Goal: Transaction & Acquisition: Purchase product/service

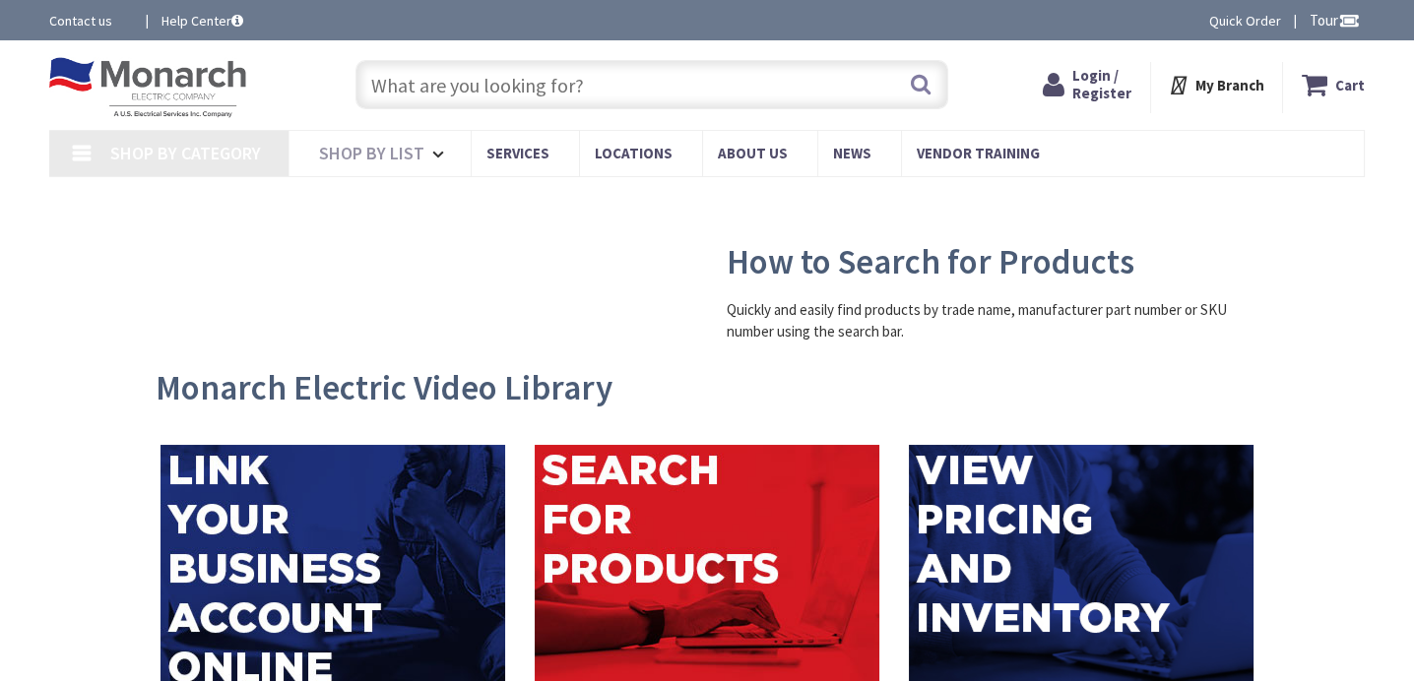
type input "[GEOGRAPHIC_DATA], [GEOGRAPHIC_DATA]"
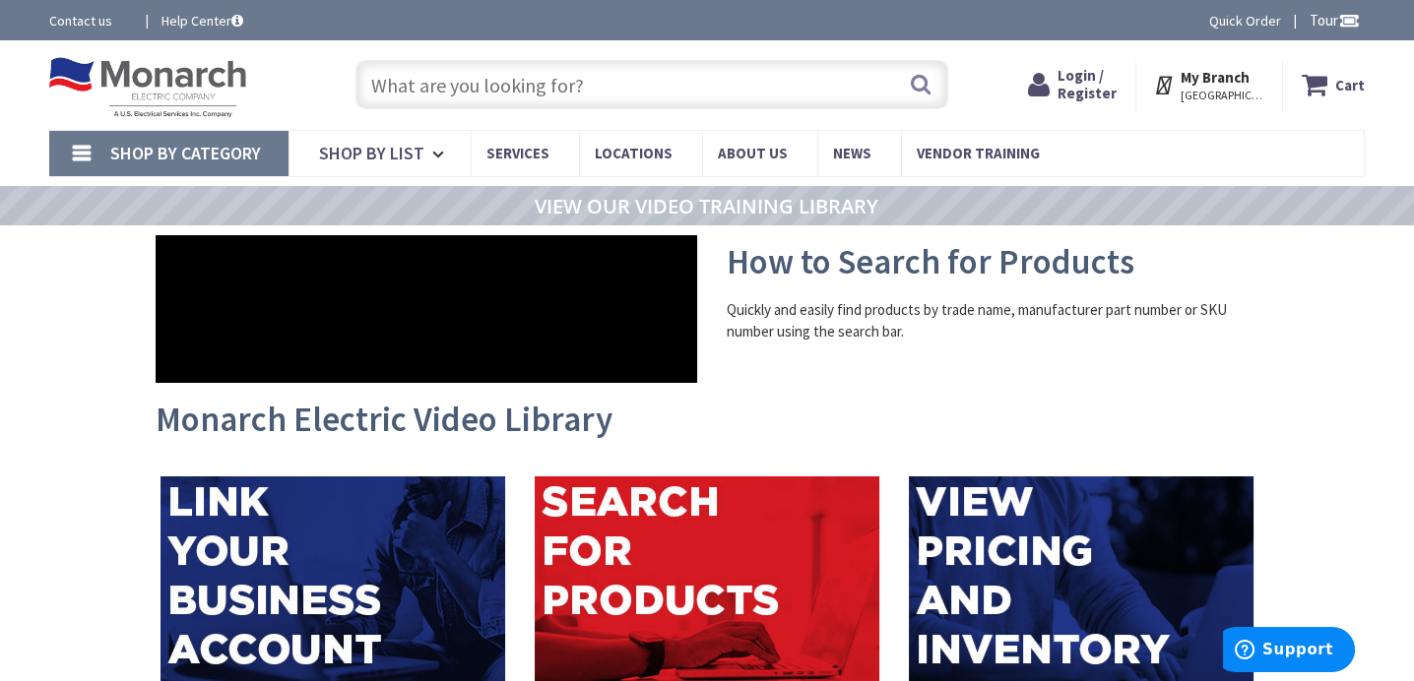
click at [485, 86] on input "text" at bounding box center [651, 84] width 593 height 49
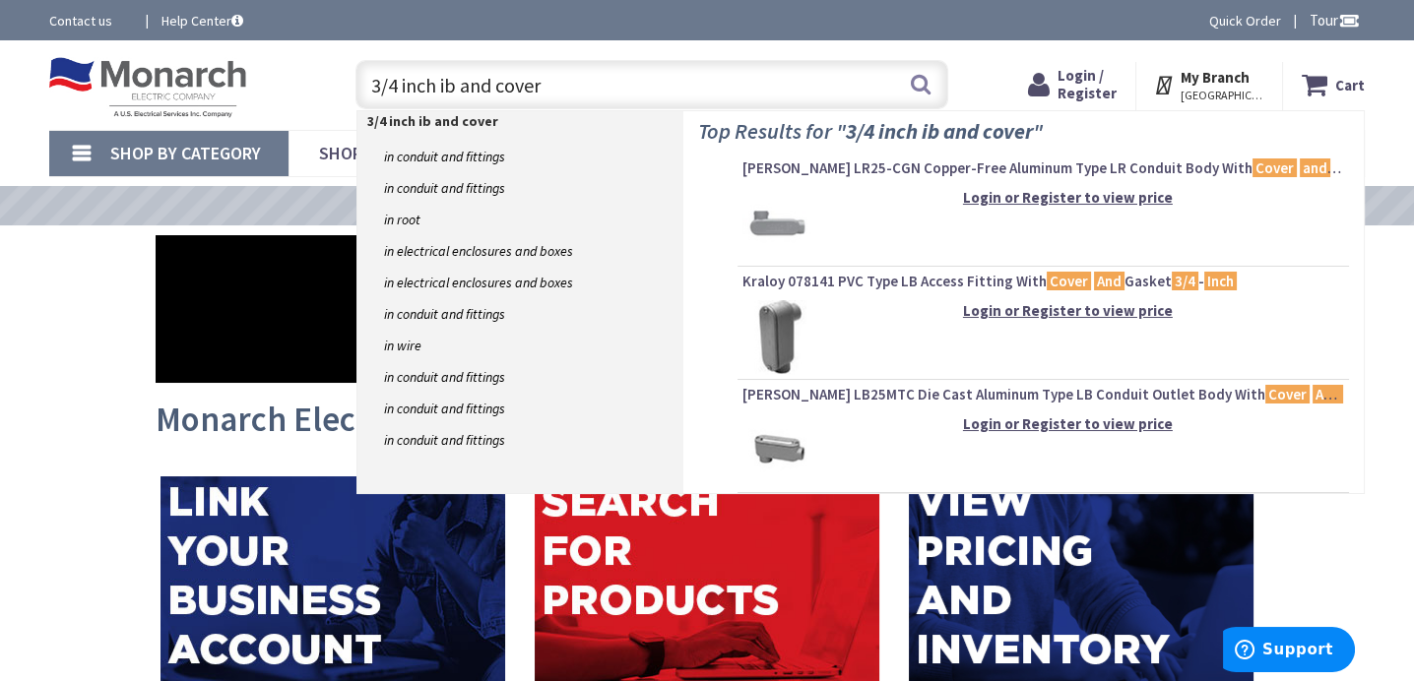
drag, startPoint x: 568, startPoint y: 90, endPoint x: -184, endPoint y: 180, distance: 757.8
click at [577, 86] on input "3/4 inch ib and cover" at bounding box center [651, 84] width 593 height 49
type input "3"
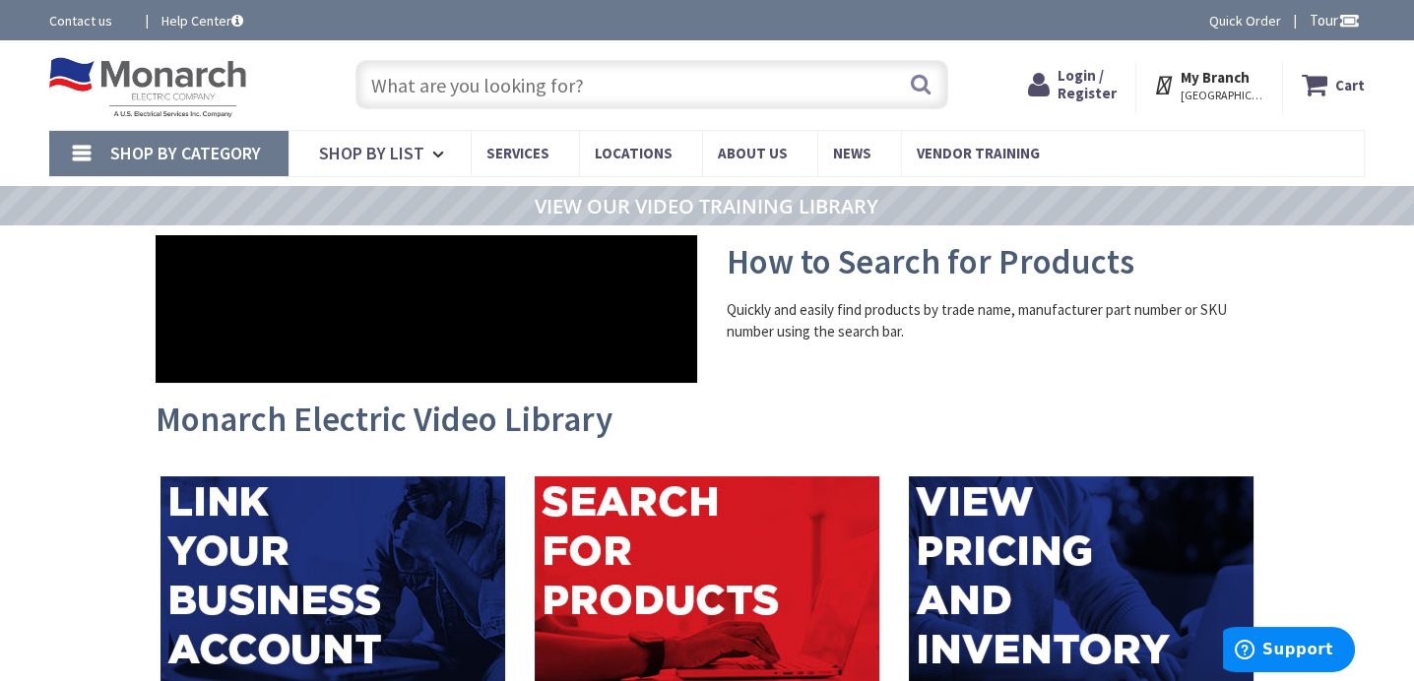
paste input "6e rj 45 plug communication plug end end"
type input "6e rj 45 plug communication plug end end"
click at [934, 88] on button "Search" at bounding box center [921, 84] width 26 height 44
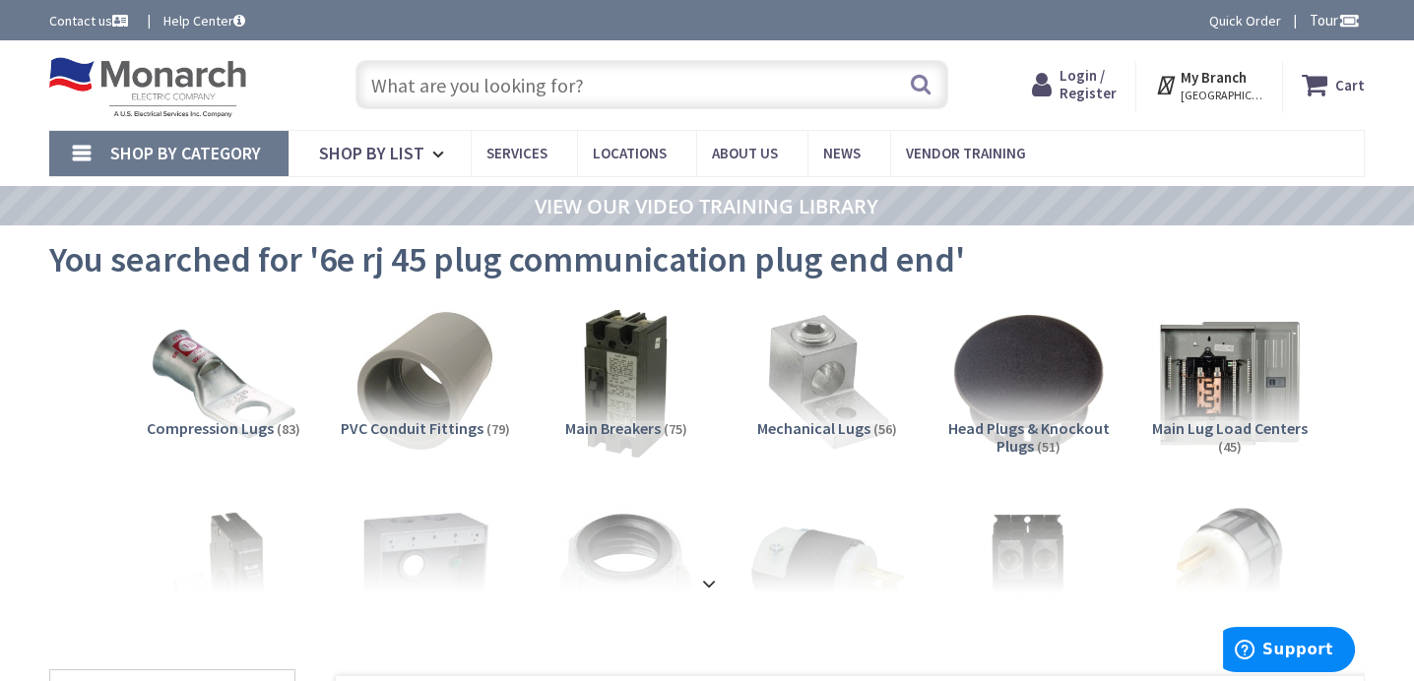
paste input "6e rj 45 plug communication plug end end"
type input "6e rj 45 plug communication plug end end"
click at [934, 84] on button "Search" at bounding box center [921, 84] width 26 height 44
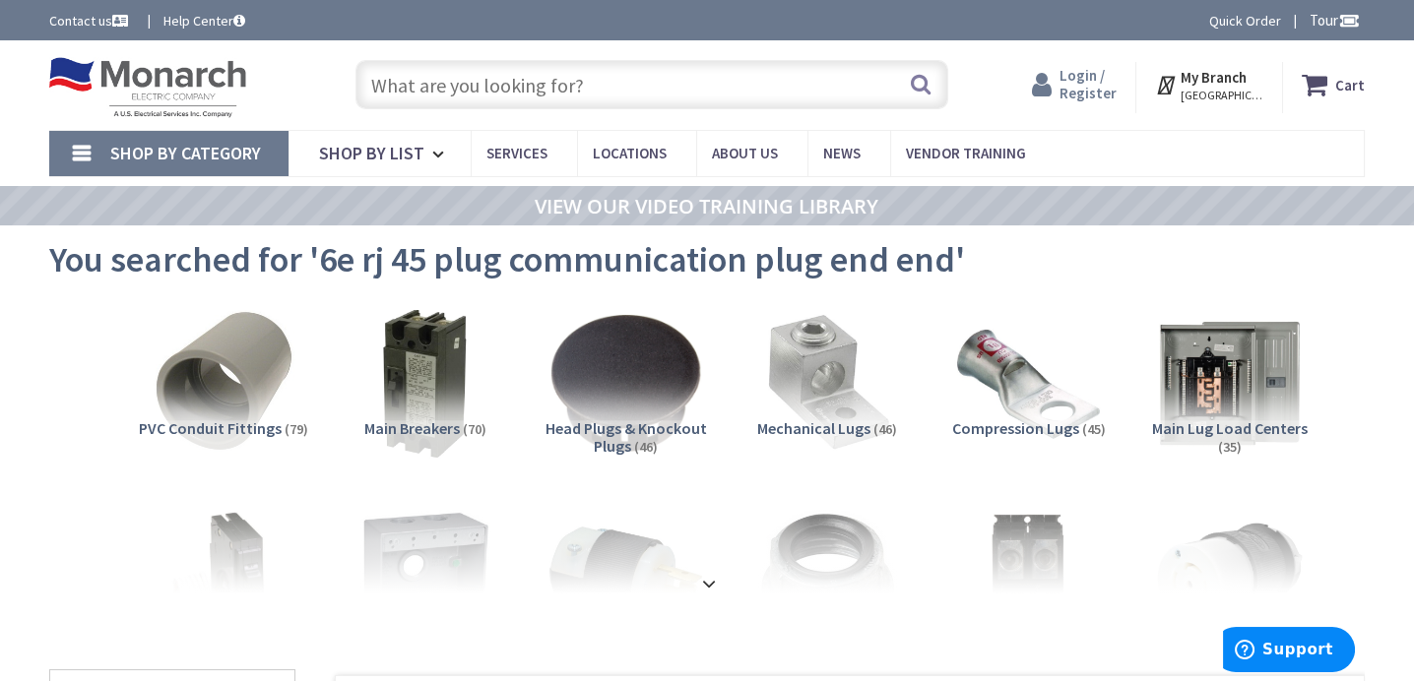
click at [1101, 102] on div "Login / Register Login" at bounding box center [1075, 87] width 122 height 51
click at [1118, 57] on div "Cart My Cart Close You have no items in your shopping cart. My Branch OCEAN, NJ…" at bounding box center [1212, 82] width 337 height 61
click at [1087, 84] on span "Login / Register" at bounding box center [1088, 84] width 57 height 36
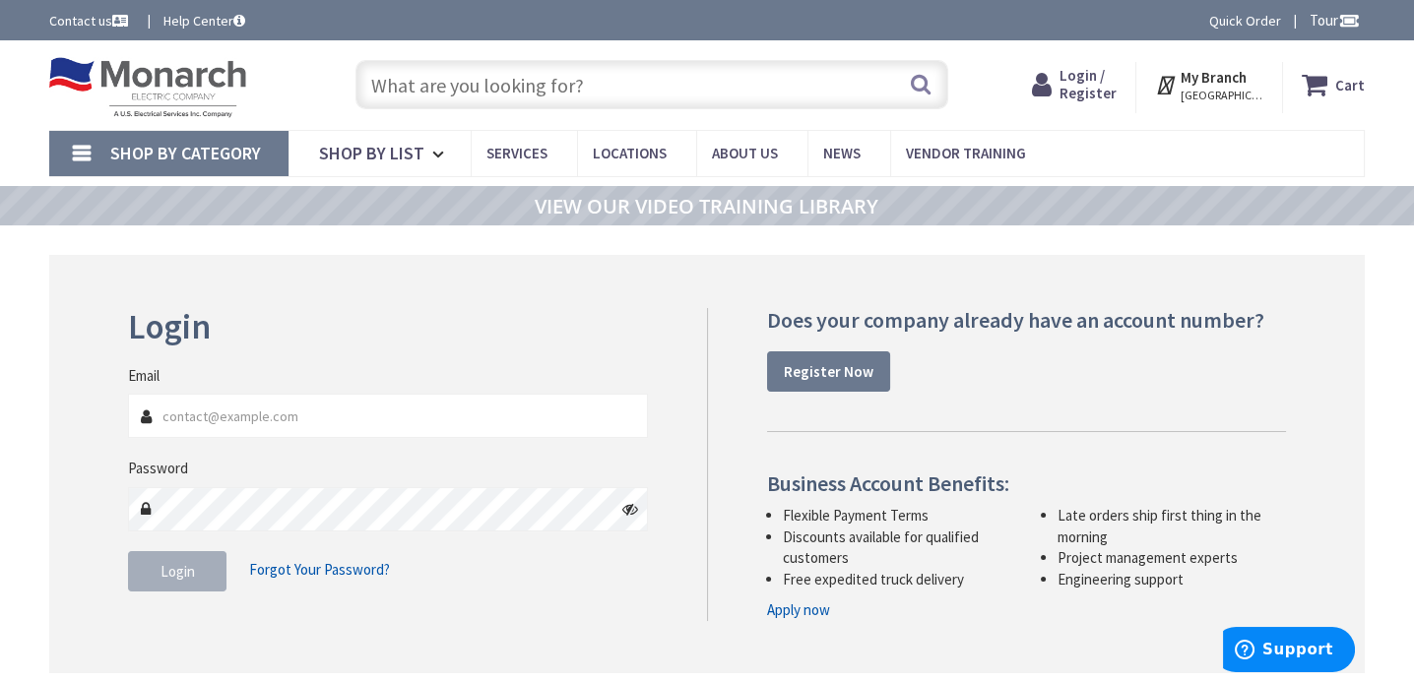
type input "actelectricalnj@gmail.com"
click at [186, 580] on button "Login" at bounding box center [177, 571] width 98 height 41
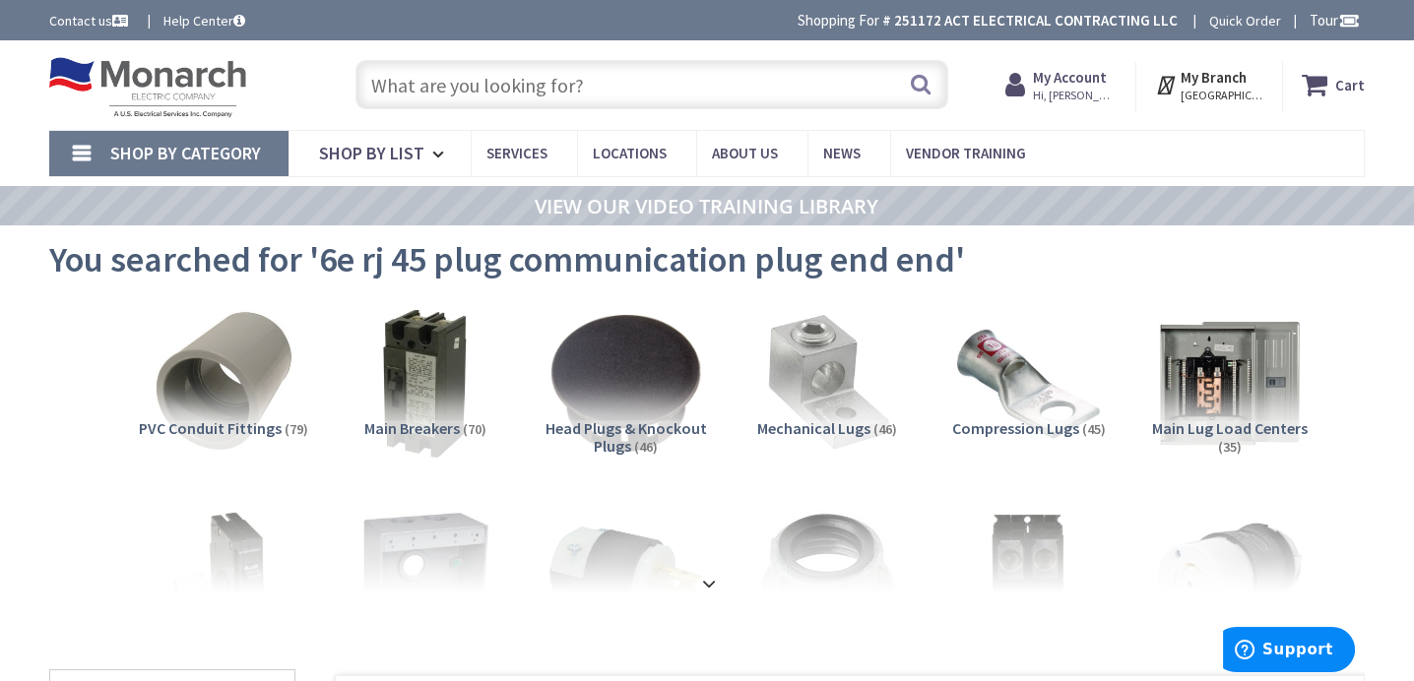
click at [644, 74] on input "text" at bounding box center [651, 84] width 593 height 49
paste input "6e rj 45 plug communication plug end end"
click at [948, 67] on input "6e rj 45 plug communication plug end end" at bounding box center [651, 84] width 593 height 49
type input "6e rj 45 plug communication plug end end"
click at [934, 87] on button "Search" at bounding box center [921, 84] width 26 height 44
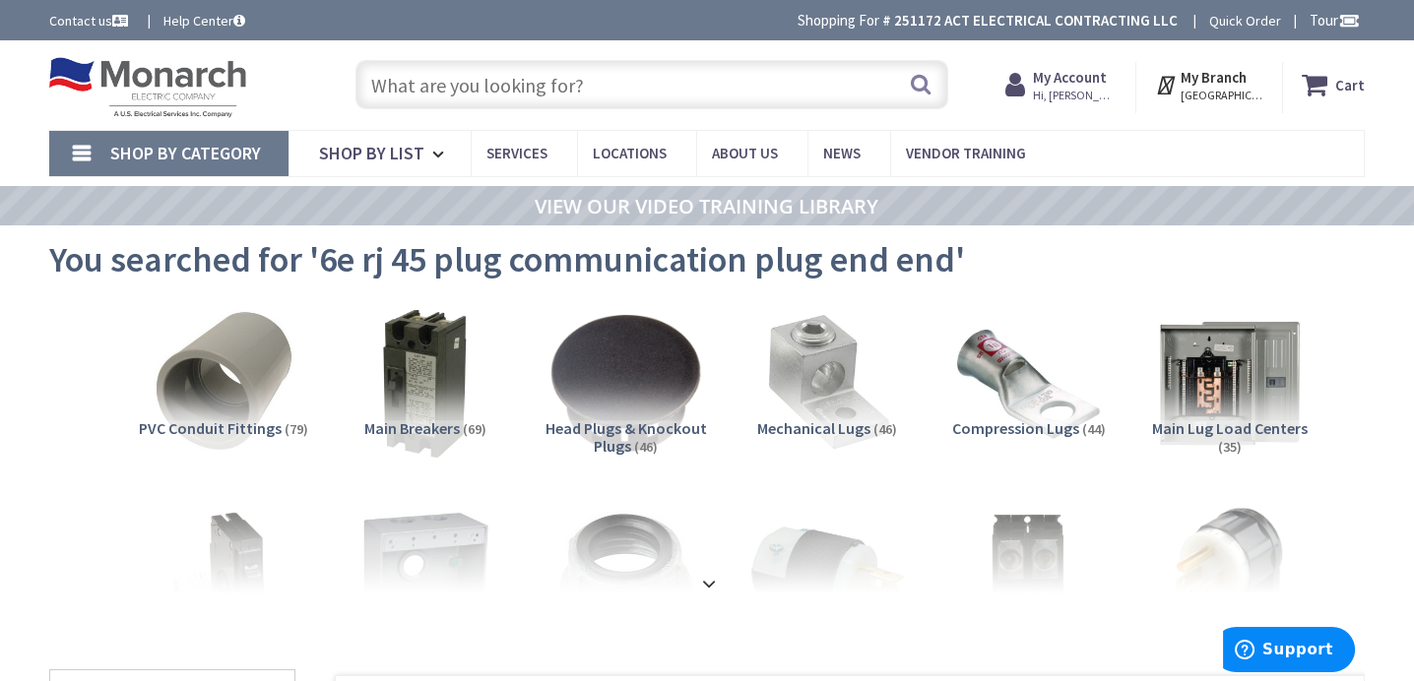
click at [628, 80] on input "text" at bounding box center [651, 84] width 593 height 49
paste input "75 ft cat 6 e communication wire"
type input "75 ft cat 6 e communication wire"
click at [934, 91] on button "Search" at bounding box center [921, 84] width 26 height 44
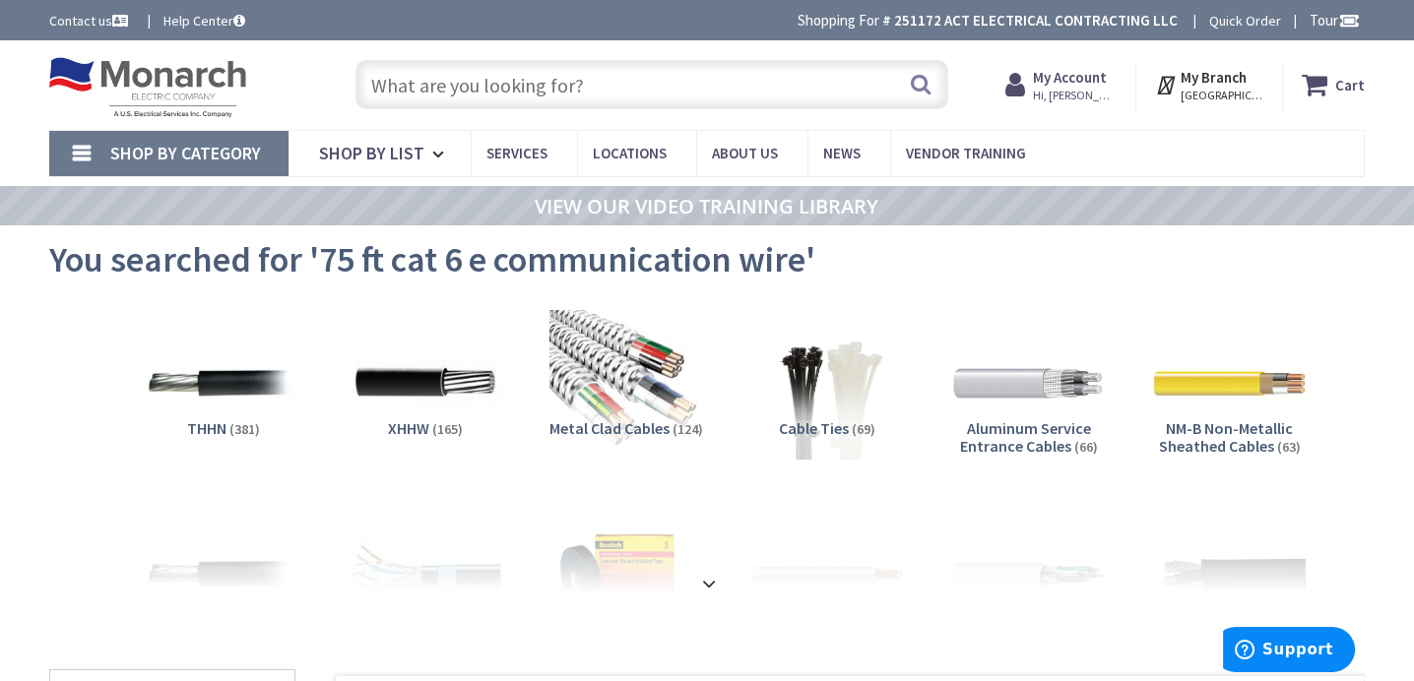
click at [624, 93] on input "text" at bounding box center [651, 84] width 593 height 49
paste input "#12 thhn"
type input "#12 thhn"
click at [934, 89] on button "Search" at bounding box center [921, 84] width 26 height 44
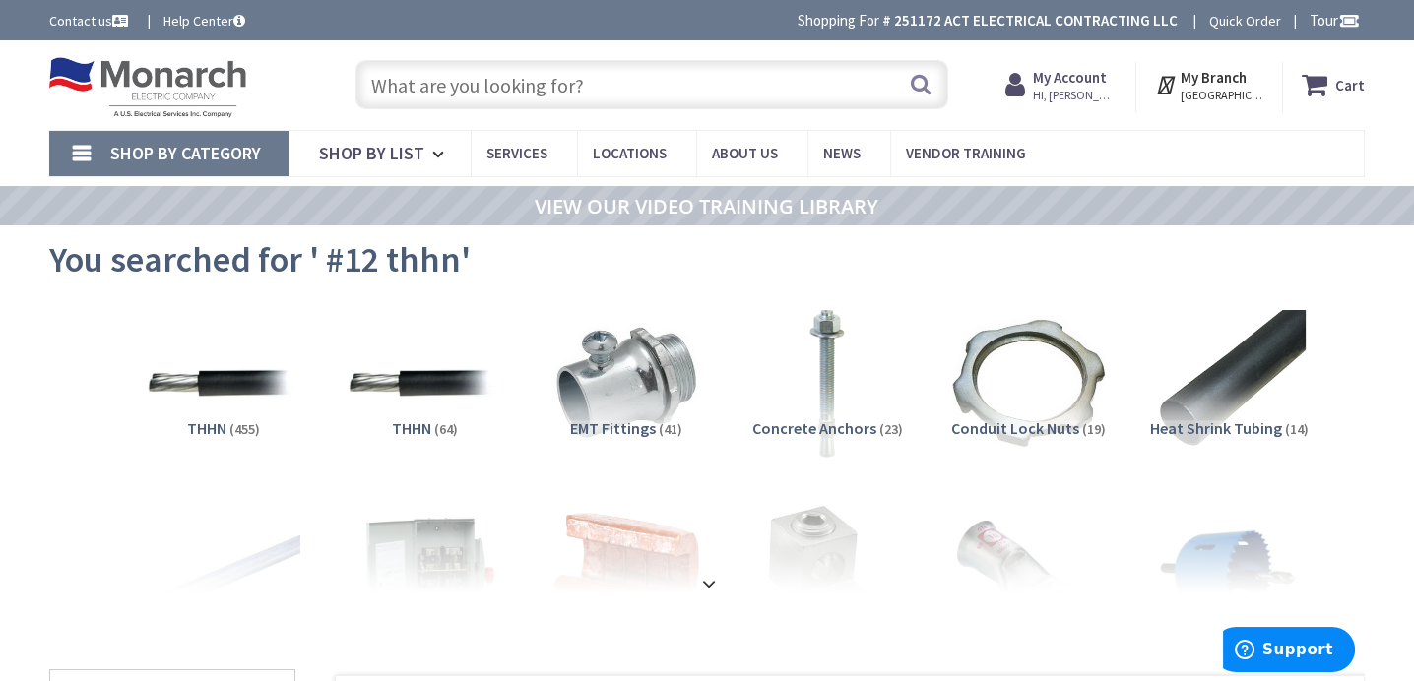
click at [531, 86] on input "text" at bounding box center [651, 84] width 593 height 49
paste input "#14 thhn"
type input "#14 thhn"
click at [934, 86] on button "Search" at bounding box center [921, 84] width 26 height 44
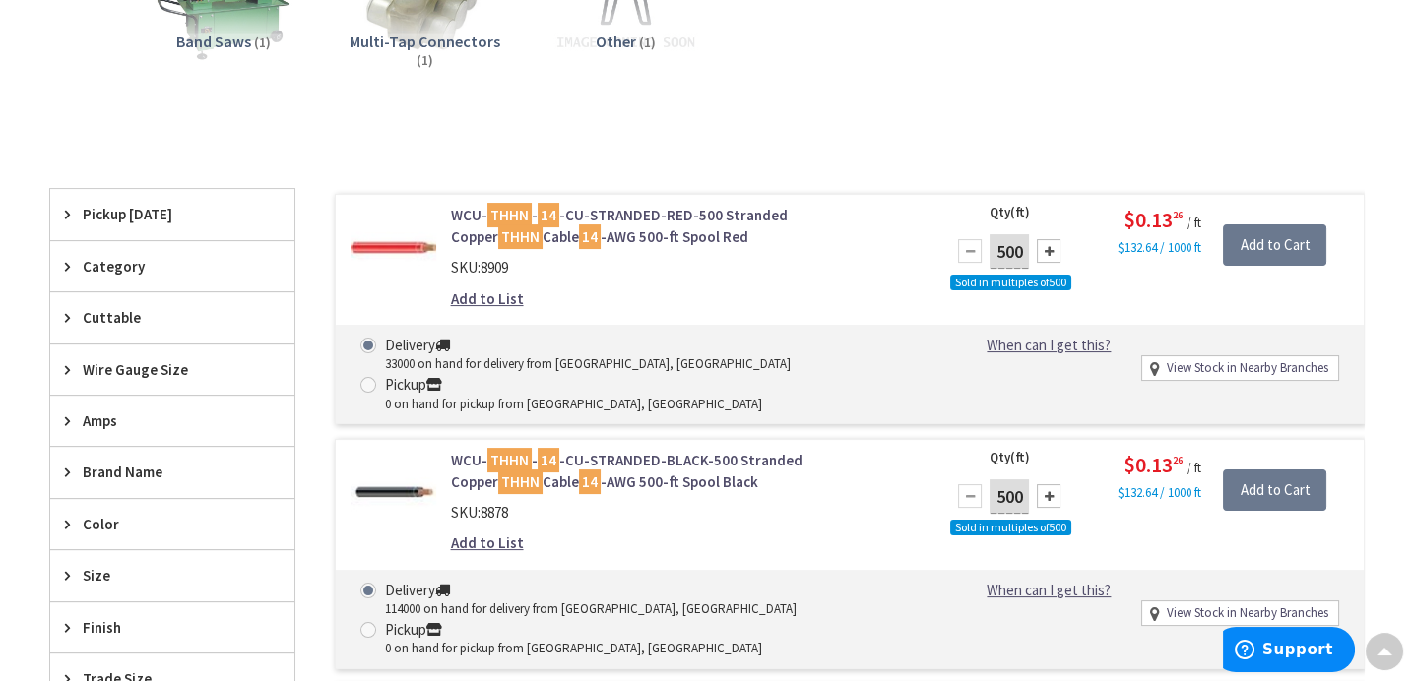
scroll to position [591, 0]
